Goal: Task Accomplishment & Management: Use online tool/utility

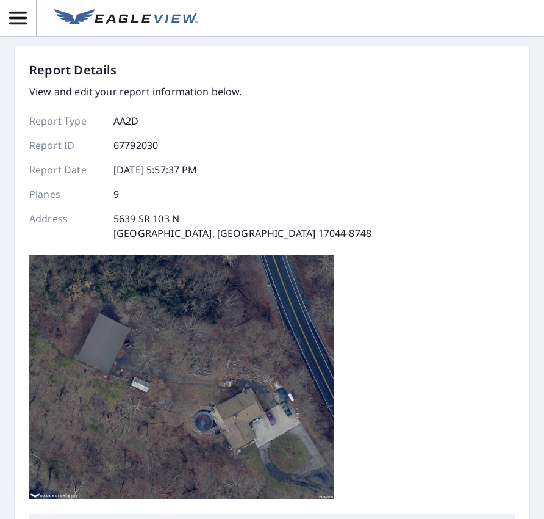
click at [46, 384] on img at bounding box center [181, 377] width 305 height 244
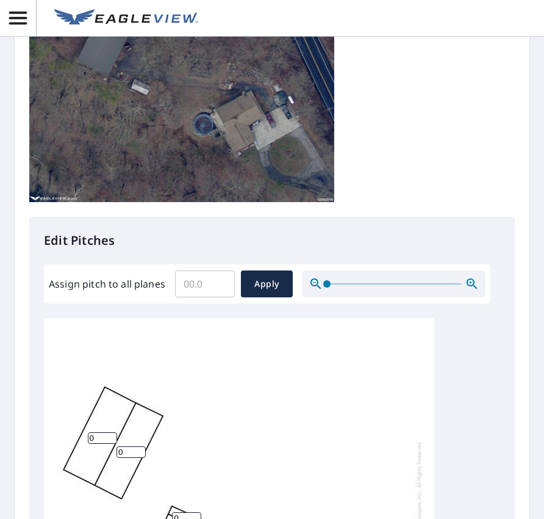
scroll to position [305, 0]
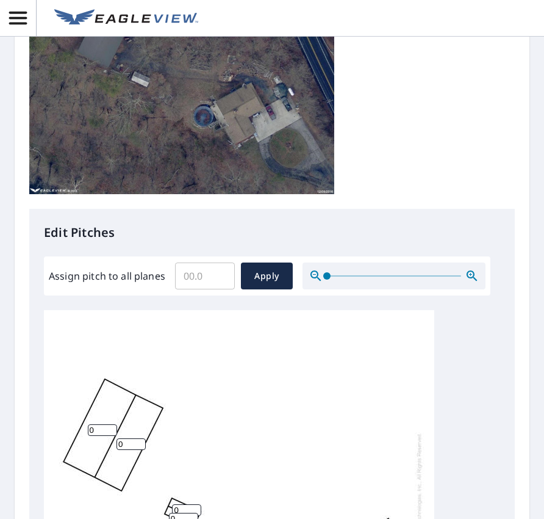
click at [102, 431] on input "0" at bounding box center [102, 430] width 29 height 12
drag, startPoint x: 102, startPoint y: 431, endPoint x: 42, endPoint y: 440, distance: 61.0
click at [42, 440] on div "Edit Pitches Assign pitch to all planes ​ Apply 0 0 0 0 0 0 0 0 0" at bounding box center [272, 458] width 486 height 499
type input "5"
drag, startPoint x: 124, startPoint y: 442, endPoint x: 93, endPoint y: 448, distance: 31.6
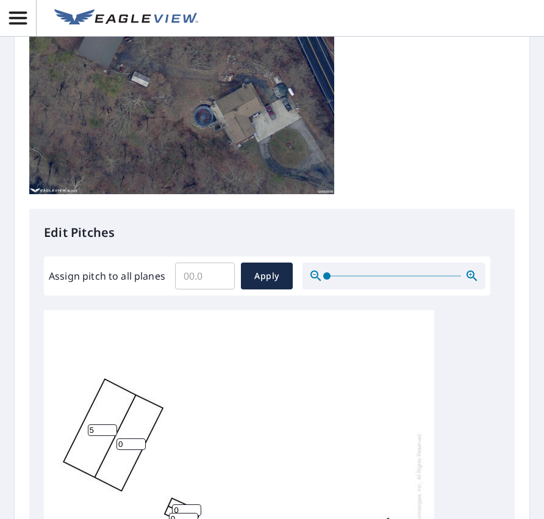
click at [93, 448] on div "5 0 0 0 0 0 0 0 0" at bounding box center [239, 501] width 390 height 383
type input "5"
click at [261, 276] on span "Apply" at bounding box center [267, 275] width 32 height 15
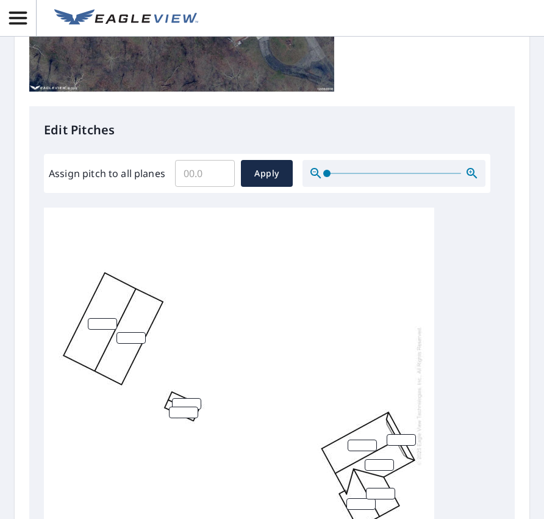
scroll to position [549, 0]
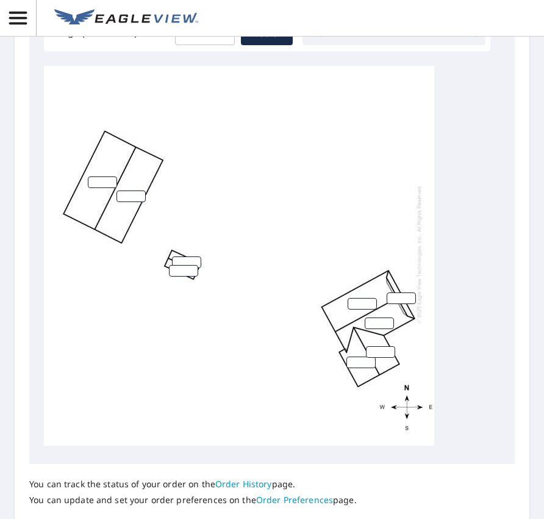
click at [101, 176] on input "number" at bounding box center [102, 182] width 29 height 12
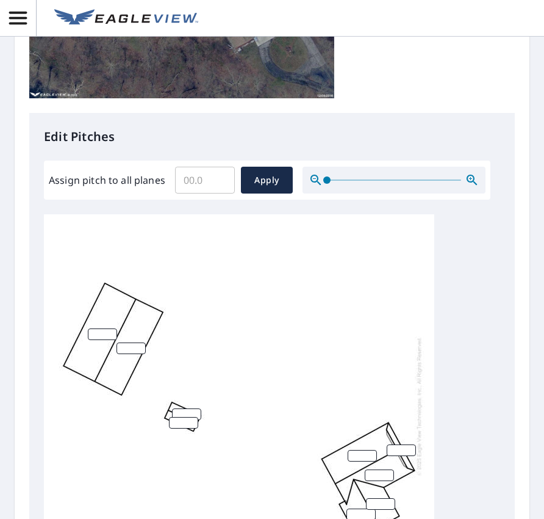
scroll to position [366, 0]
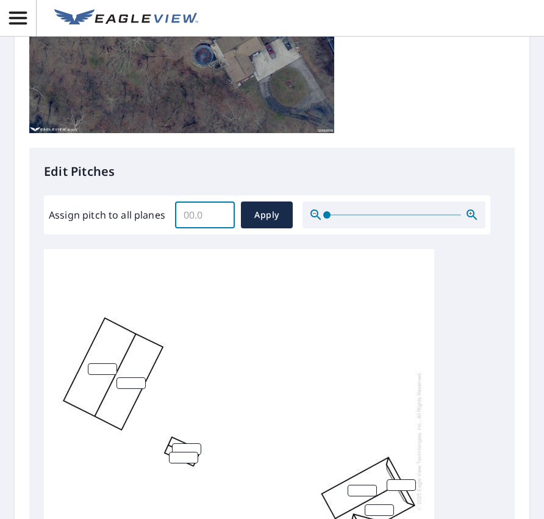
drag, startPoint x: 207, startPoint y: 211, endPoint x: 132, endPoint y: 218, distance: 75.3
click at [132, 218] on div "Assign pitch to all planes ​ Apply" at bounding box center [267, 214] width 437 height 27
type input "5"
click at [271, 216] on span "Apply" at bounding box center [267, 214] width 32 height 15
type input "5"
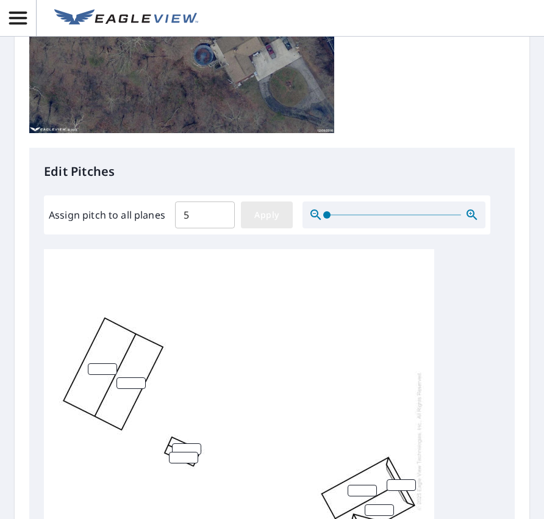
type input "5"
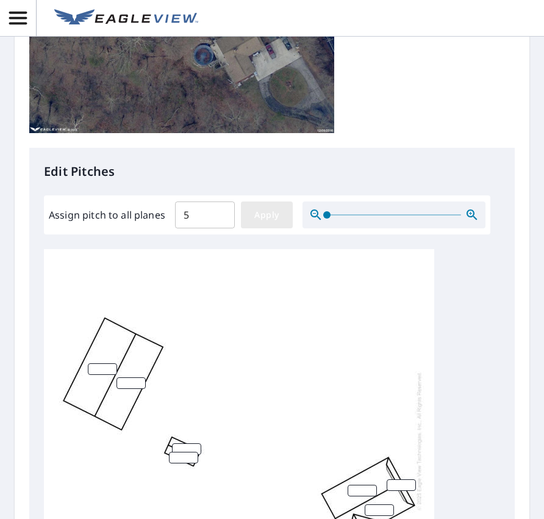
type input "5"
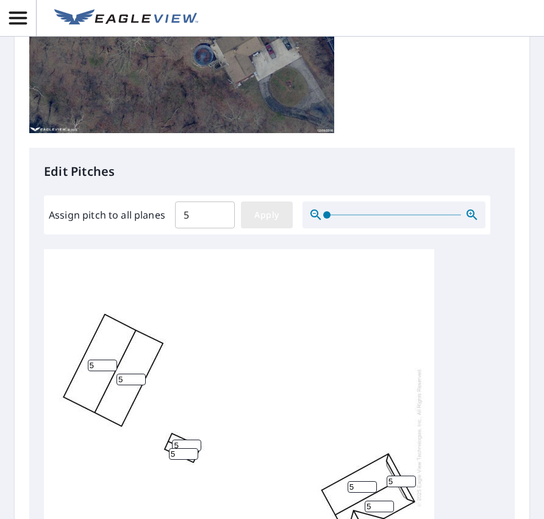
click at [268, 210] on span "Apply" at bounding box center [267, 214] width 32 height 15
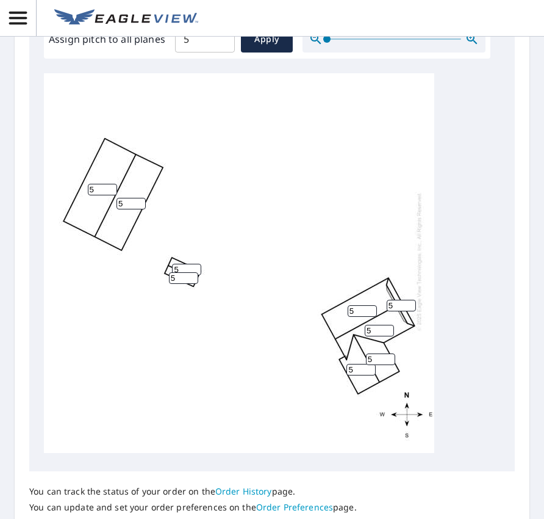
scroll to position [651, 0]
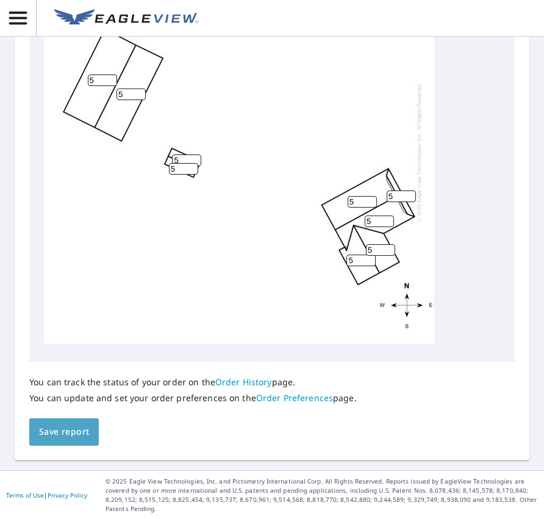
click at [68, 428] on span "Save report" at bounding box center [64, 431] width 50 height 15
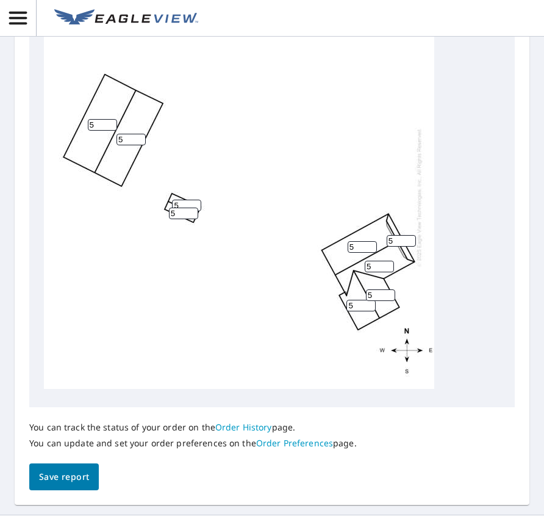
scroll to position [695, 0]
